Goal: Navigation & Orientation: Find specific page/section

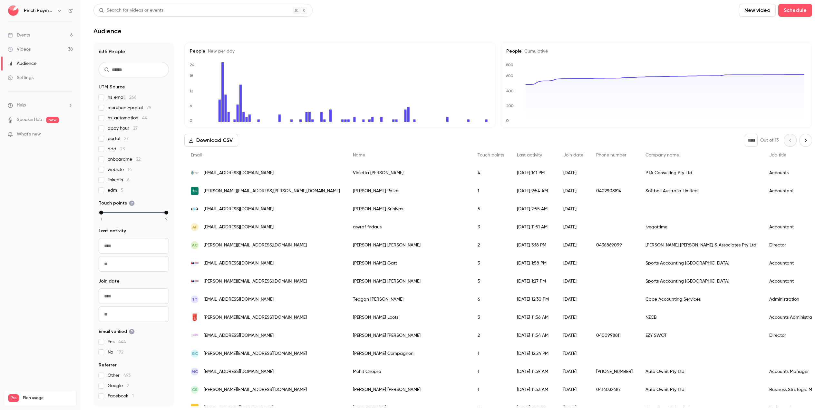
click at [46, 40] on link "Events 6" at bounding box center [40, 35] width 81 height 14
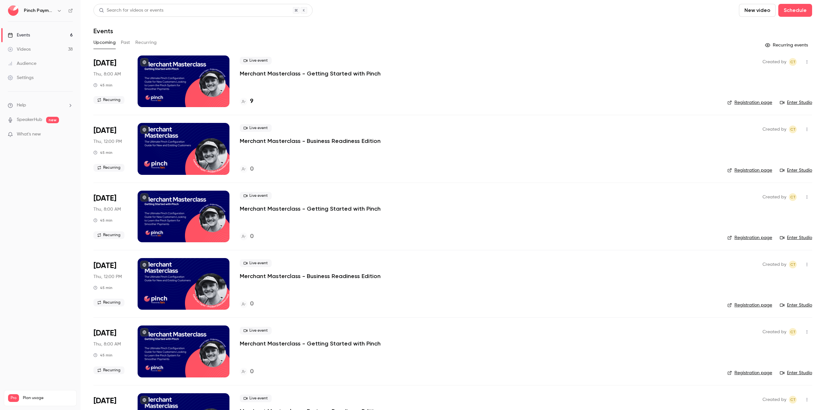
click at [251, 100] on h4 "9" at bounding box center [251, 101] width 3 height 9
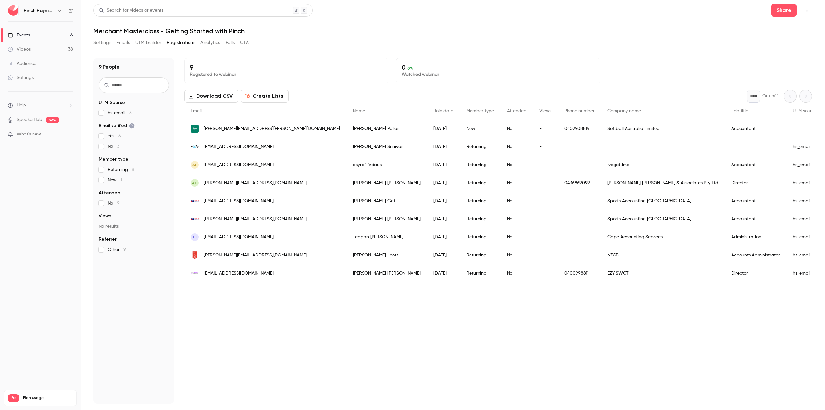
click at [49, 51] on link "Videos 38" at bounding box center [40, 49] width 81 height 14
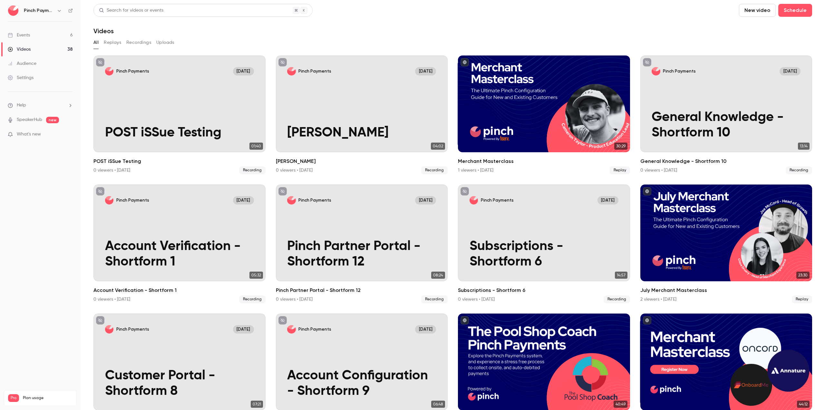
click at [109, 44] on button "Replays" at bounding box center [112, 42] width 17 height 10
